Goal: Find specific page/section: Find specific page/section

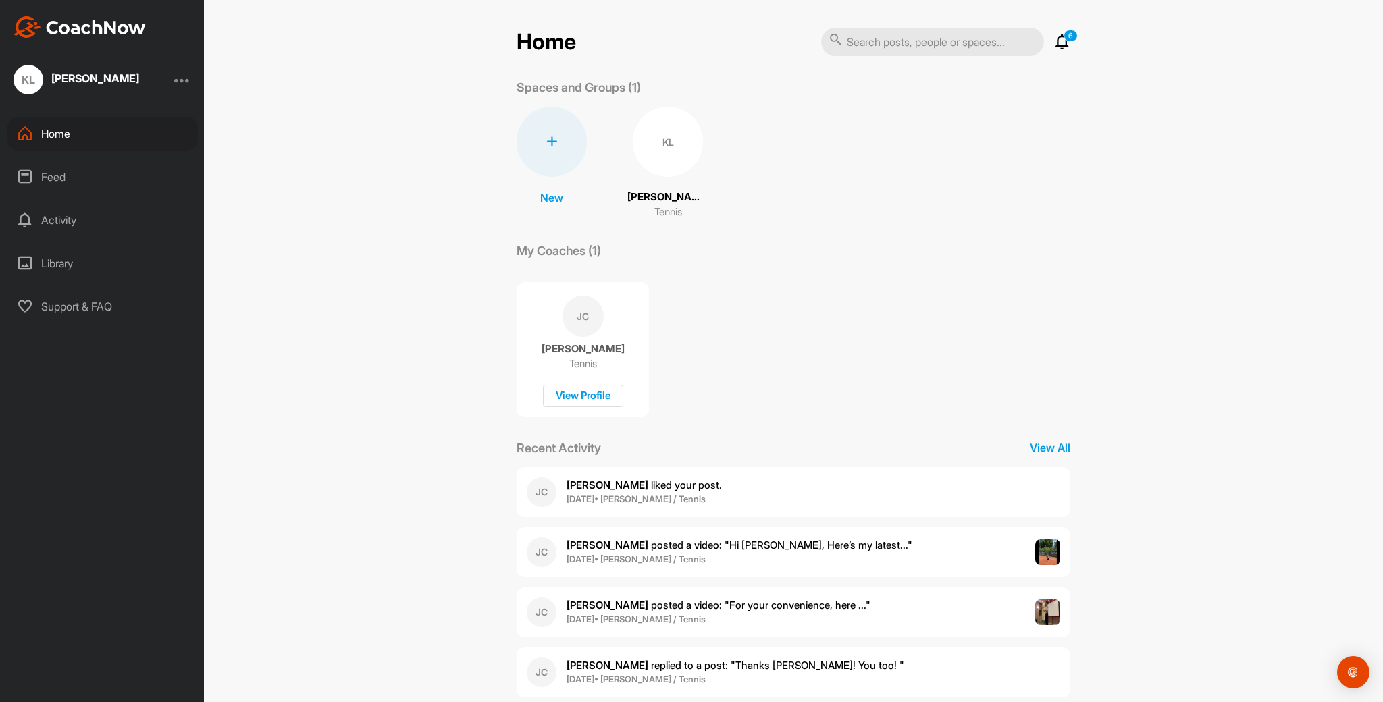
click at [597, 294] on div "[PERSON_NAME] Tennis View Profile" at bounding box center [583, 349] width 132 height 135
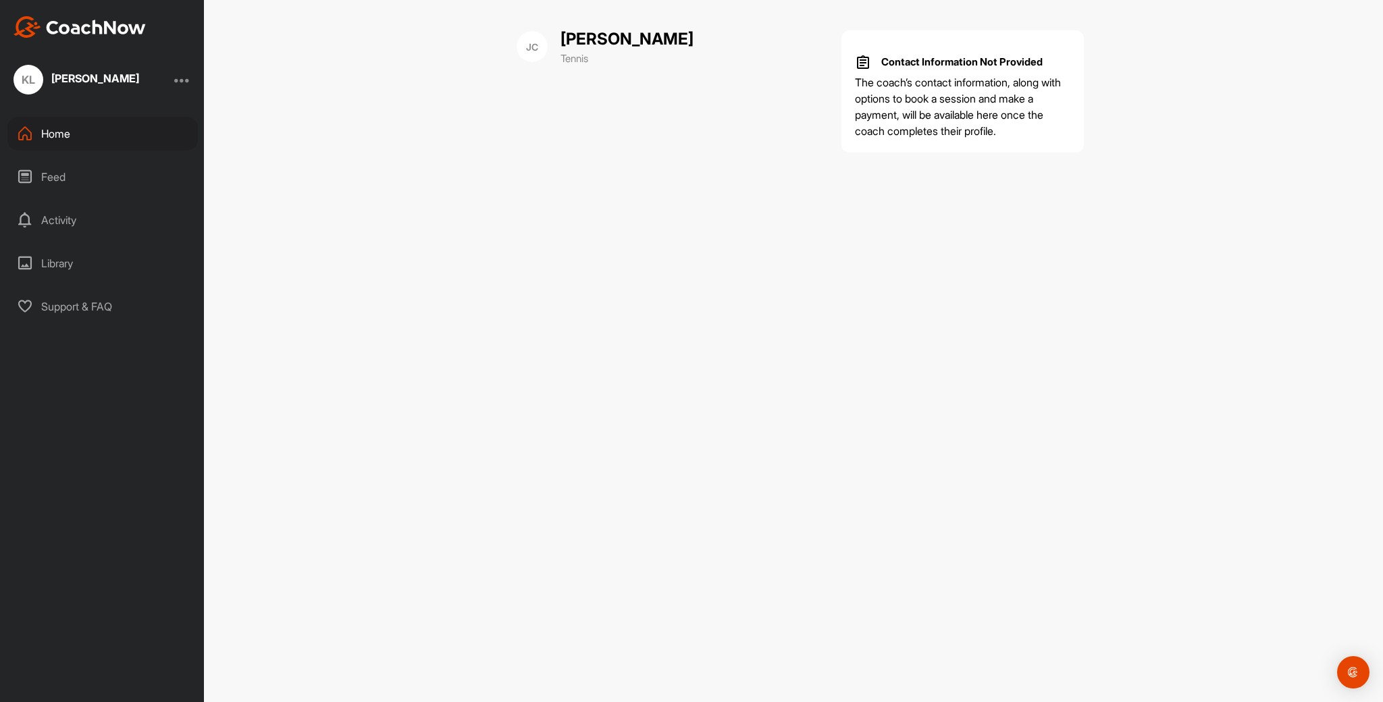
click at [874, 68] on div "Contact Information Not Provided" at bounding box center [949, 62] width 188 height 16
click at [532, 49] on div "JC" at bounding box center [532, 46] width 31 height 31
click at [578, 44] on p "[PERSON_NAME]" at bounding box center [627, 39] width 133 height 24
click at [93, 78] on div "[PERSON_NAME]" at bounding box center [95, 78] width 88 height 11
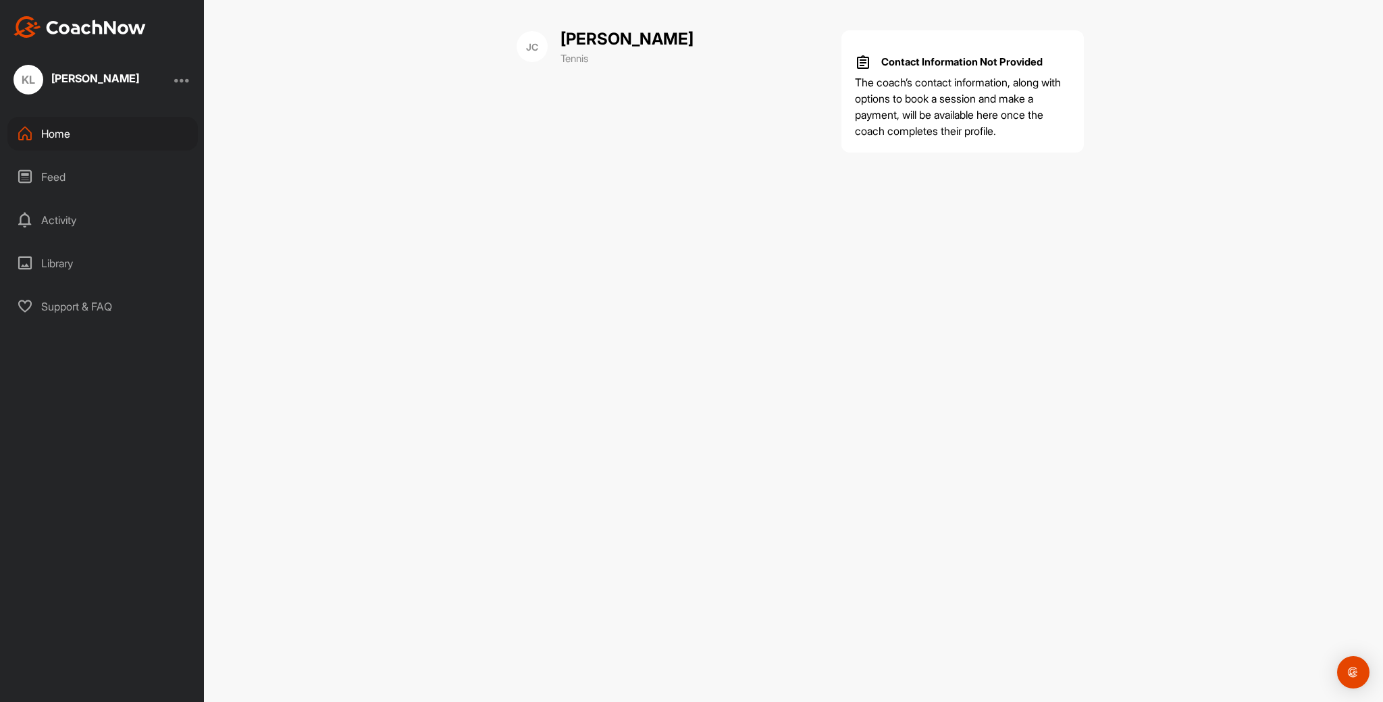
click at [65, 134] on div "Home" at bounding box center [102, 134] width 190 height 34
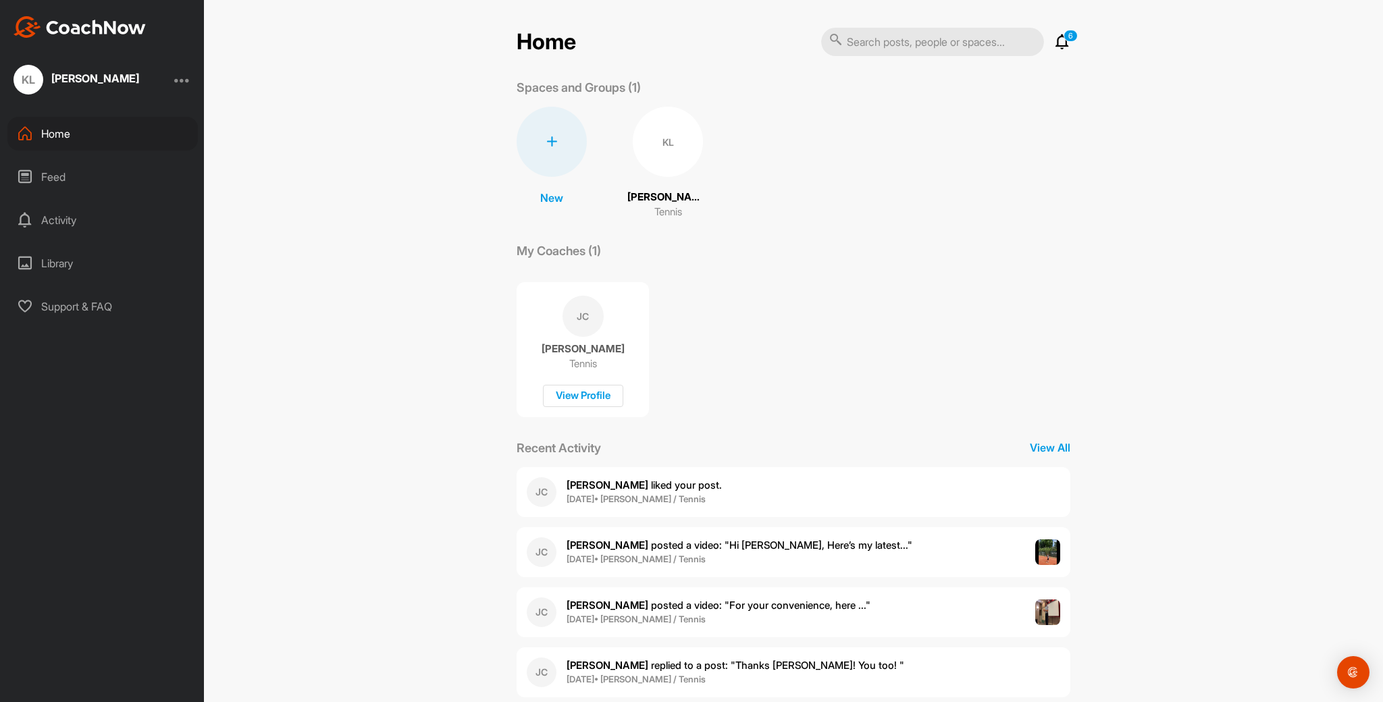
click at [650, 158] on div "KL" at bounding box center [668, 142] width 70 height 70
